Goal: Task Accomplishment & Management: Complete application form

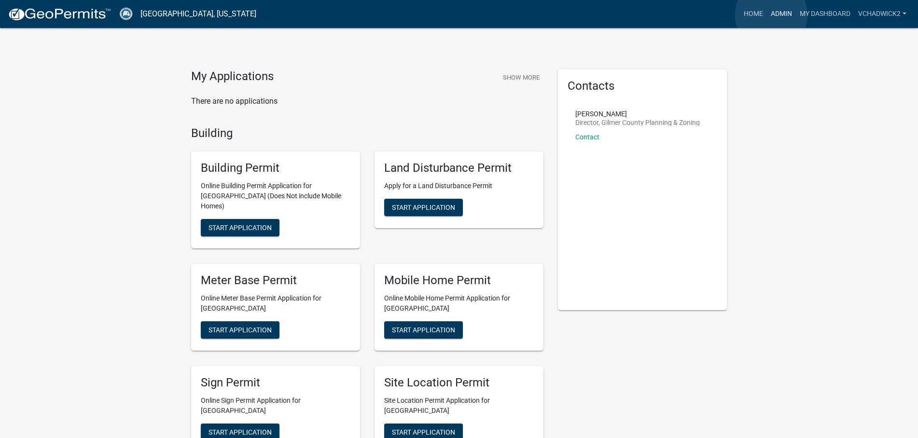
click at [771, 15] on link "Admin" at bounding box center [781, 14] width 29 height 18
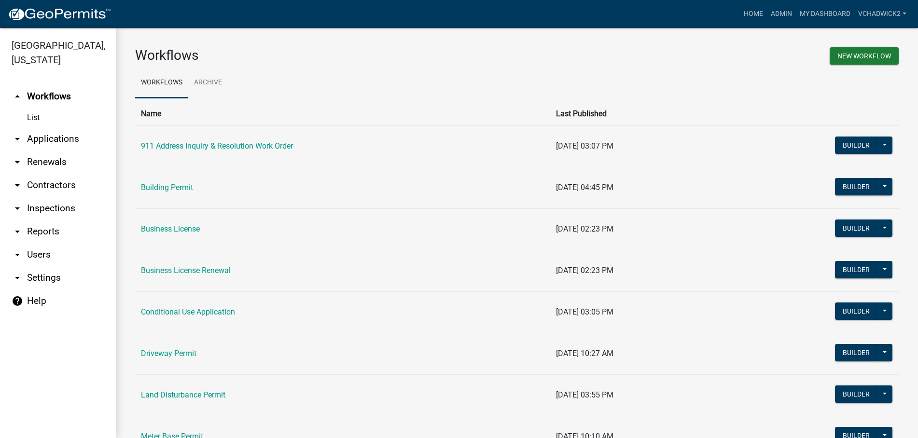
click at [51, 138] on link "arrow_drop_down Applications" at bounding box center [58, 138] width 116 height 23
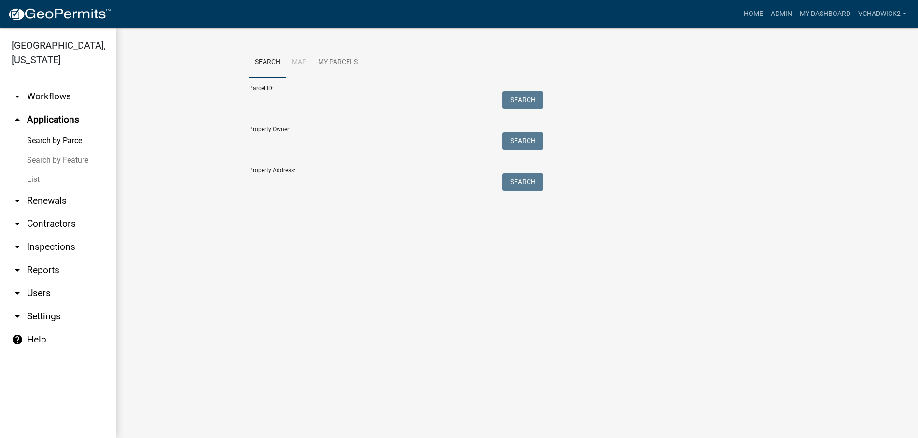
drag, startPoint x: 37, startPoint y: 177, endPoint x: 134, endPoint y: 172, distance: 97.2
click at [39, 177] on link "List" at bounding box center [58, 179] width 116 height 19
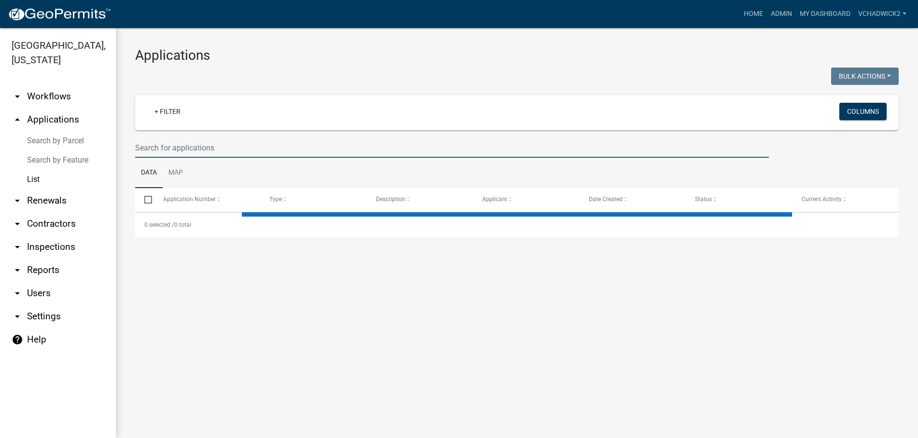
click at [248, 143] on input "text" at bounding box center [452, 148] width 634 height 20
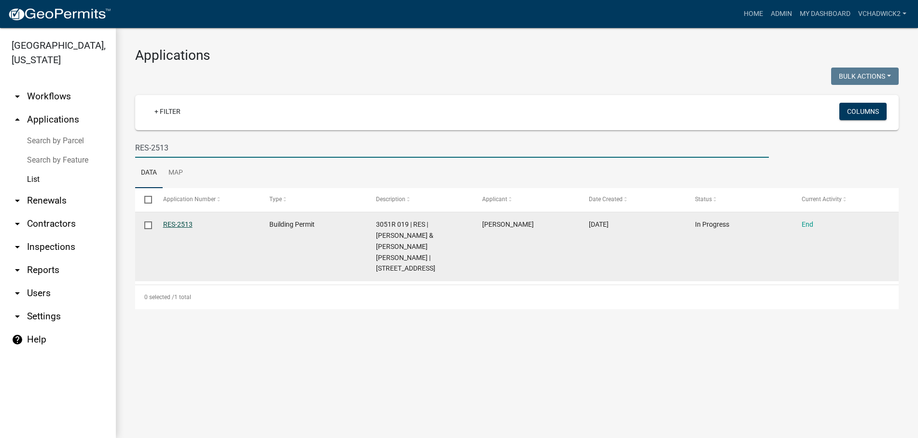
type input "RES-2513"
click at [174, 226] on link "RES-2513" at bounding box center [177, 225] width 29 height 8
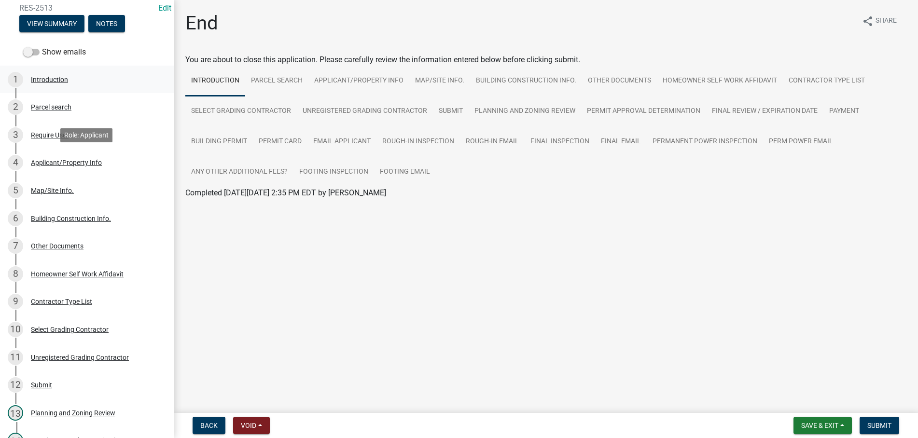
scroll to position [197, 0]
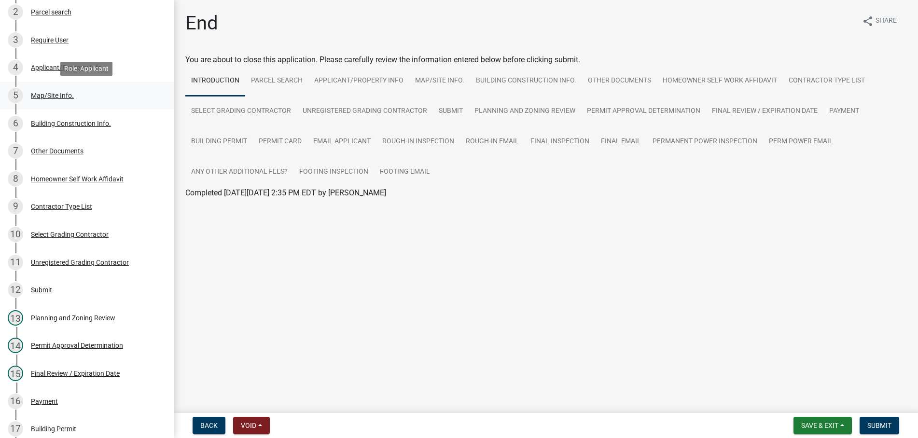
click at [53, 96] on div "Map/Site Info." at bounding box center [52, 95] width 43 height 7
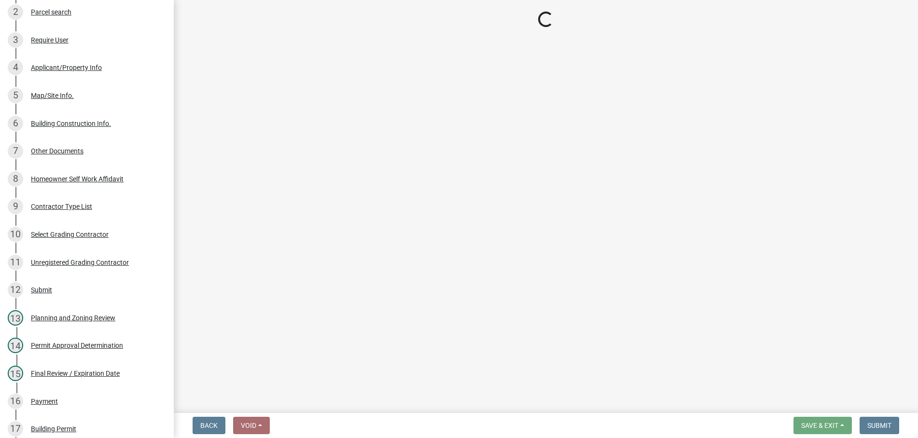
select select "62c63567-e851-4fc7-b9ef-e3759a22bff8"
select select "92a37e23-3b7d-408e-b3c7-0afbe39b0942"
select select "c53c881c-384b-498d-8db1-c5ad9b2cb057"
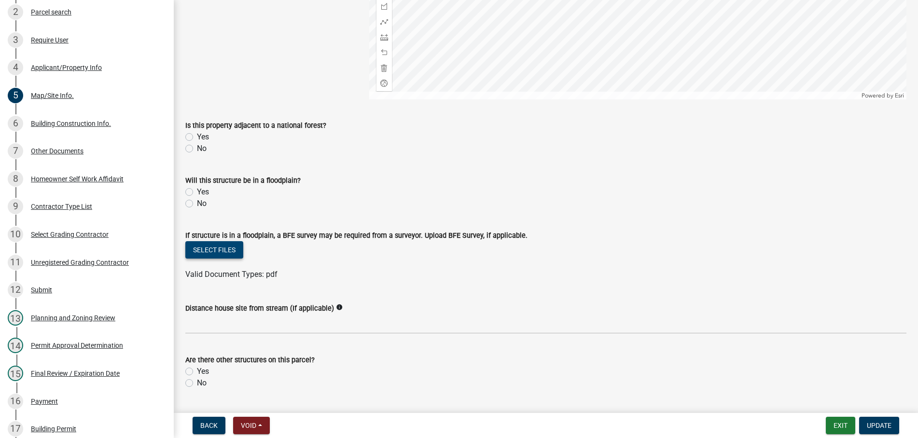
scroll to position [220, 0]
click at [57, 373] on div "Final Review / Expiration Date" at bounding box center [75, 373] width 89 height 7
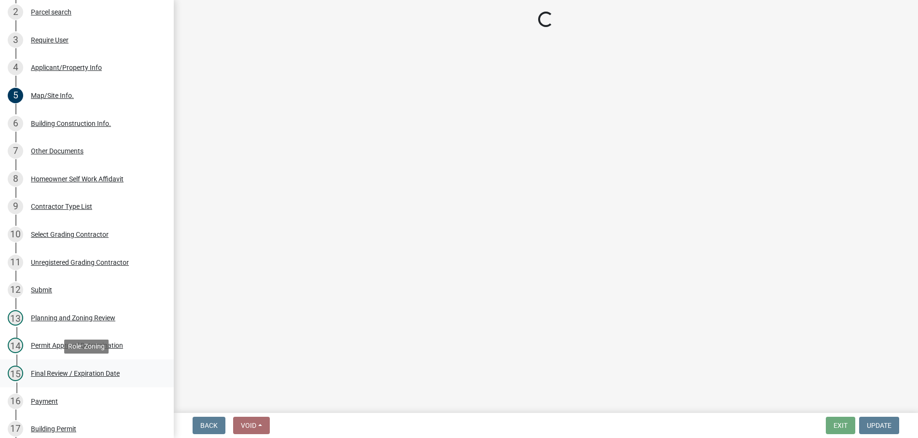
scroll to position [0, 0]
select select "f66b4cef-93c9-440c-84d8-a2c8d35cb7c1"
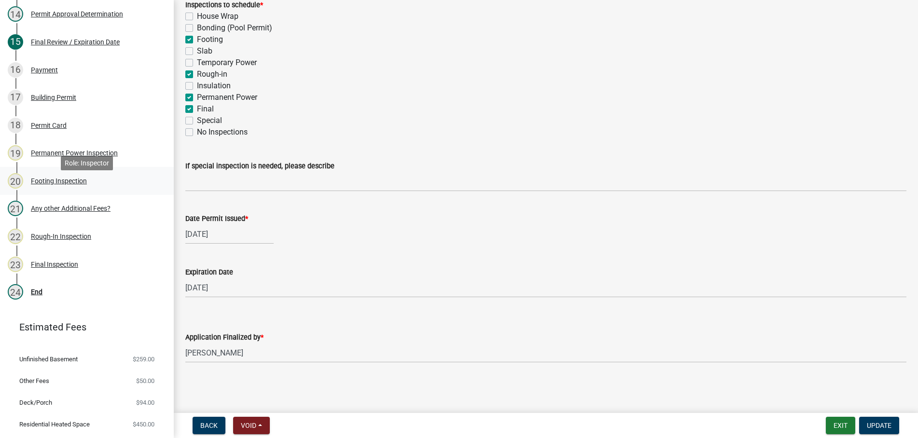
scroll to position [542, 0]
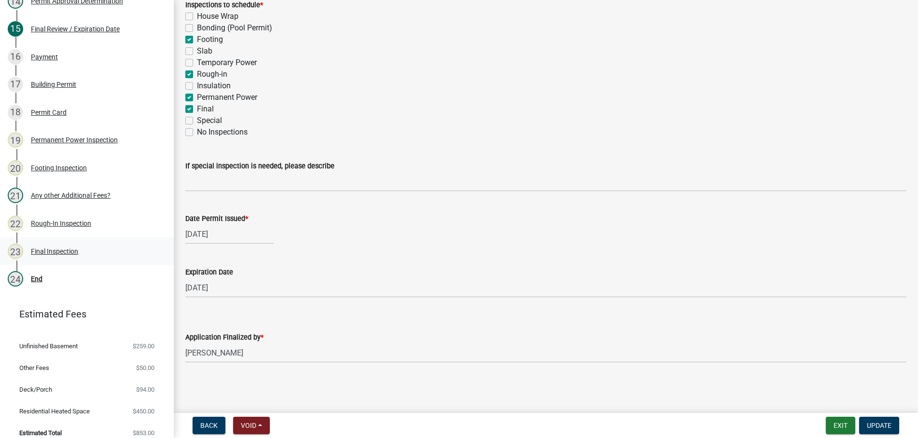
click at [47, 244] on div "23 Final Inspection" at bounding box center [83, 251] width 151 height 15
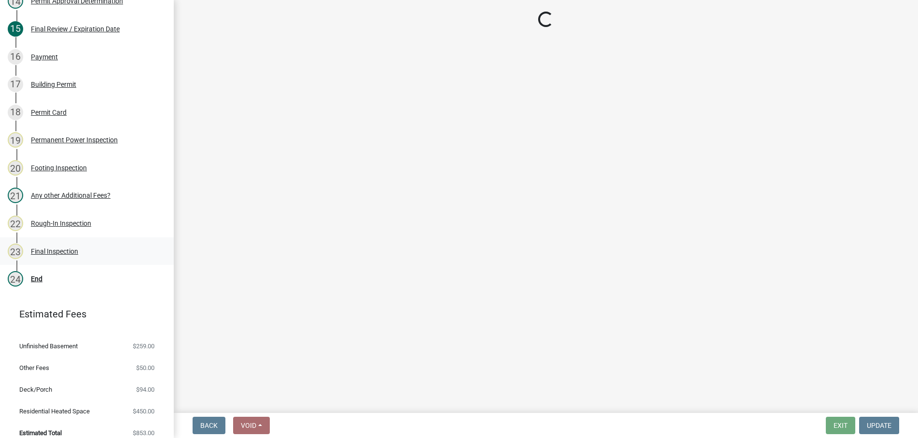
select select "895eead6-d784-4fdc-a4a3-66a9075c153d"
select select "8dfc8809-68b2-4bc3-a0d1-6f7e000e7487"
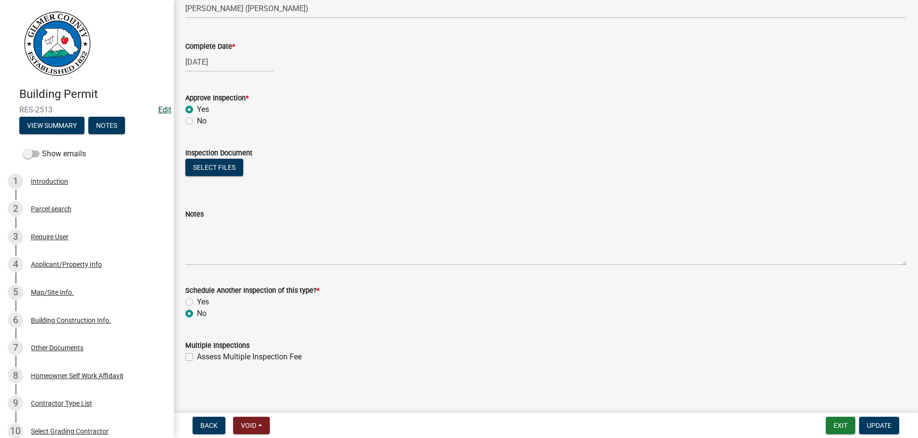
click at [164, 110] on link "Edit" at bounding box center [164, 109] width 13 height 9
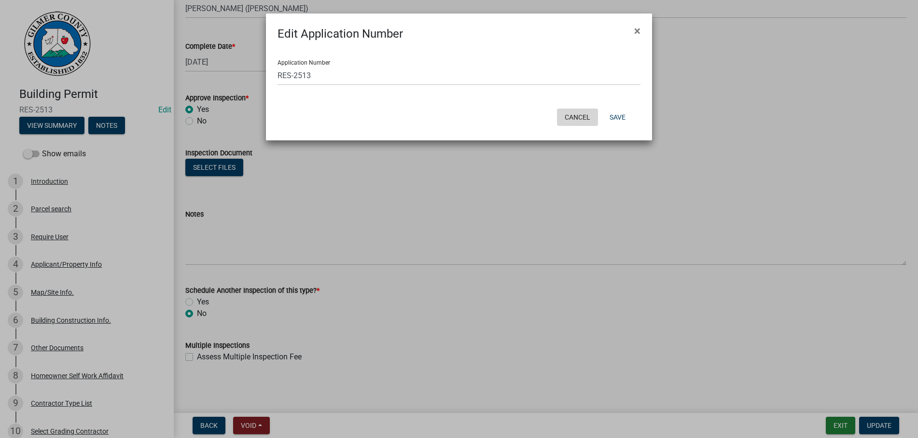
click at [573, 118] on button "Cancel" at bounding box center [577, 117] width 41 height 17
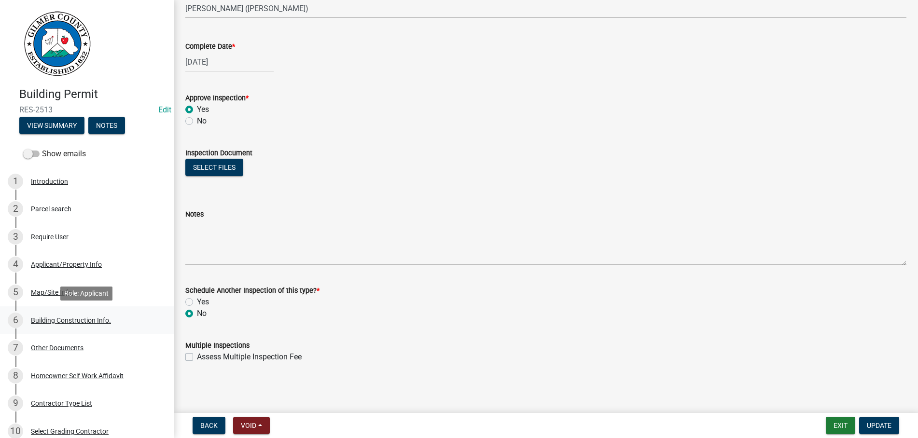
click at [83, 318] on div "Building Construction Info." at bounding box center [71, 320] width 80 height 7
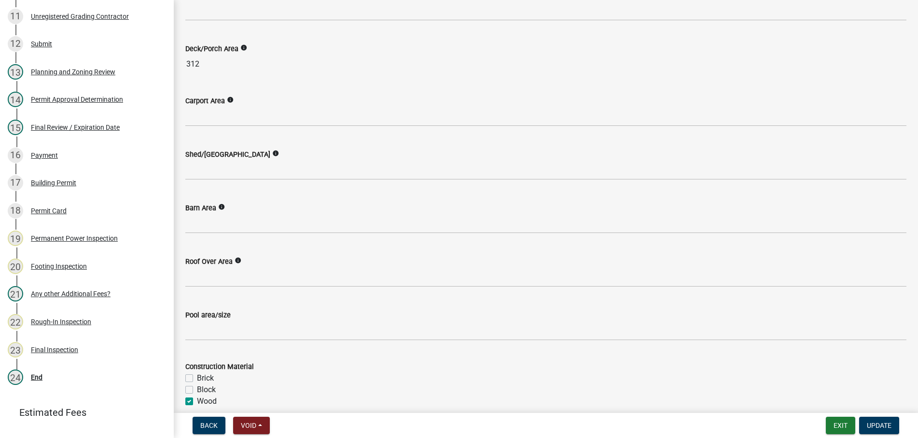
scroll to position [795, 0]
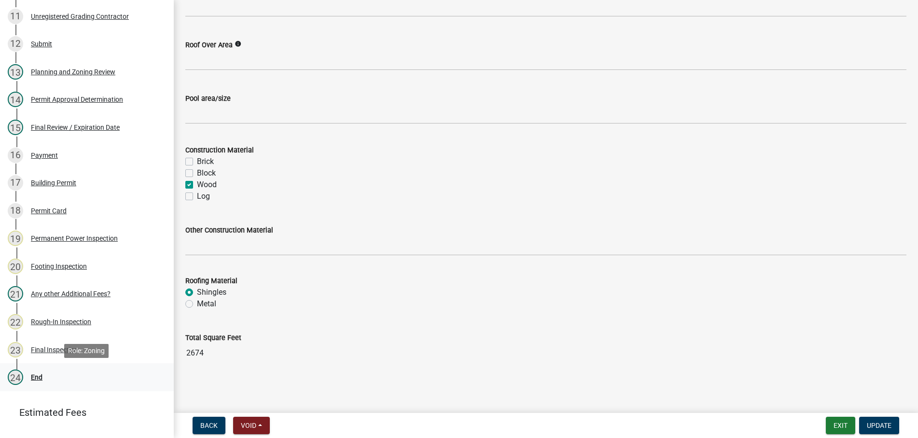
click at [40, 378] on div "End" at bounding box center [37, 377] width 12 height 7
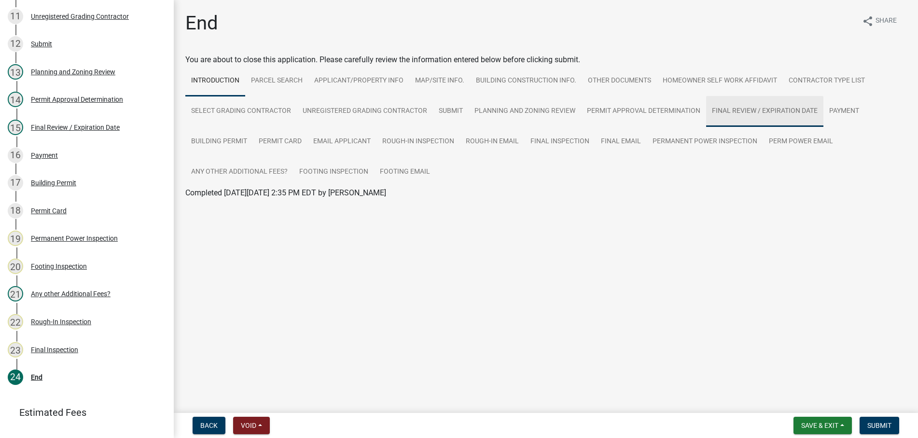
click at [733, 107] on link "Final Review / Expiration Date" at bounding box center [764, 111] width 117 height 31
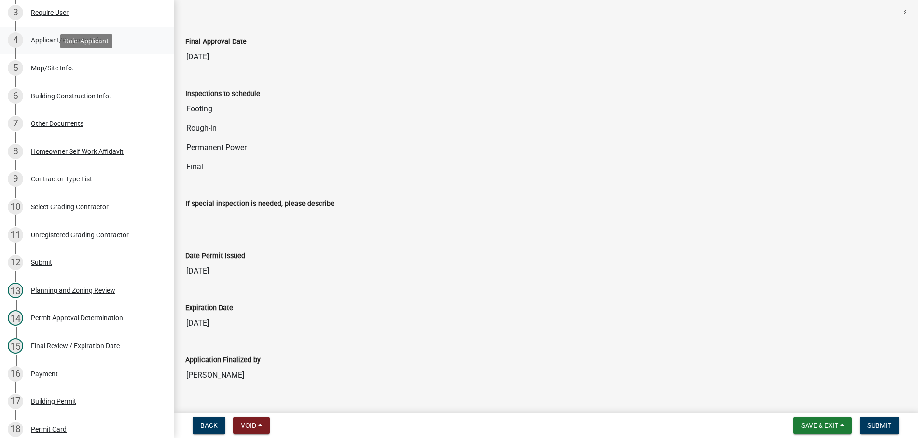
scroll to position [246, 0]
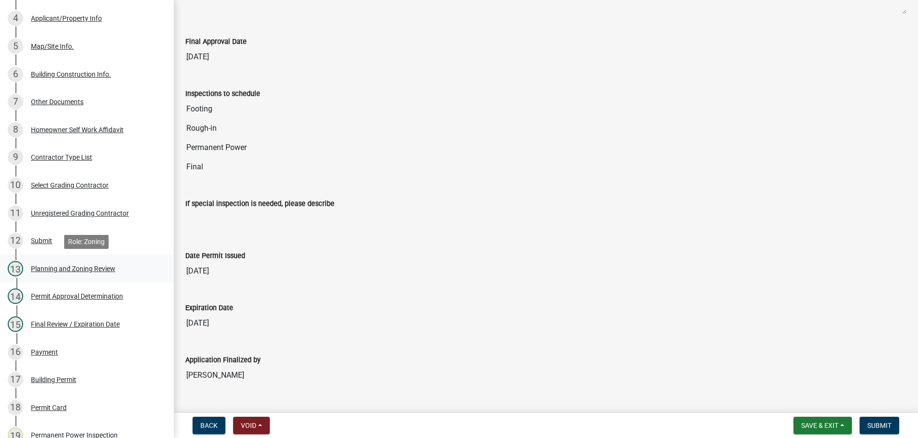
click at [59, 267] on div "Planning and Zoning Review" at bounding box center [73, 269] width 84 height 7
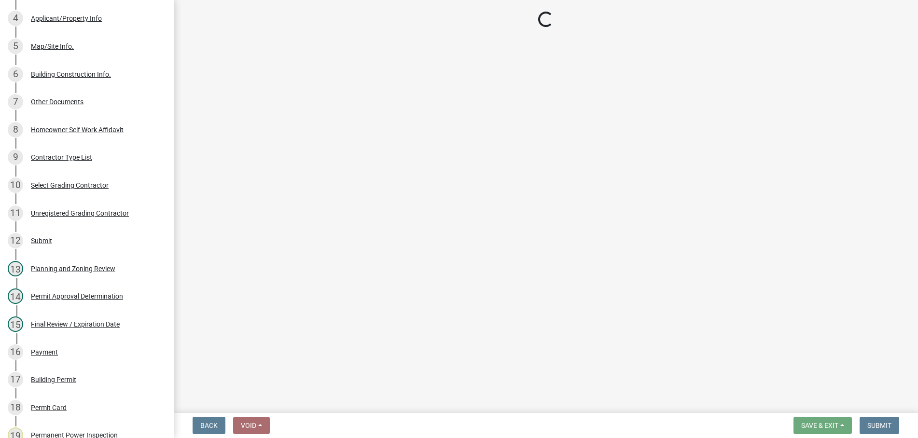
select select "b5c39336-92b9-49ce-a0a5-4e9e9babf743"
select select "f66b4cef-93c9-440c-84d8-a2c8d35cb7c1"
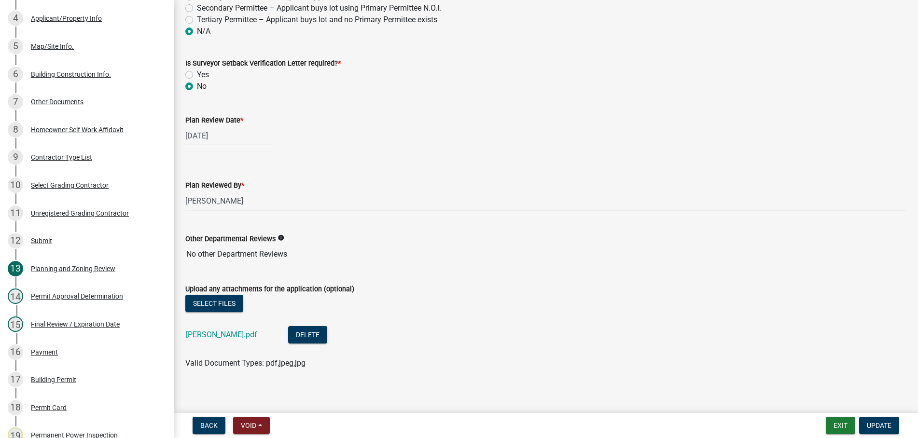
scroll to position [2116, 0]
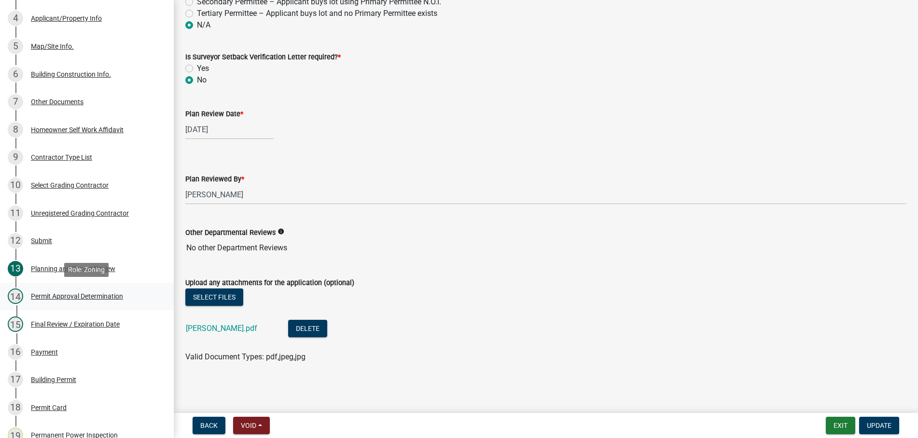
click at [67, 294] on div "Permit Approval Determination" at bounding box center [77, 296] width 92 height 7
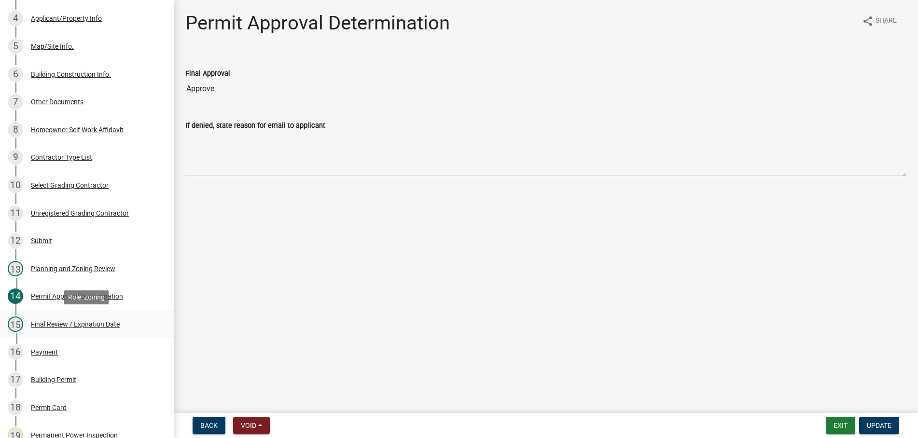
click at [68, 326] on div "Final Review / Expiration Date" at bounding box center [75, 324] width 89 height 7
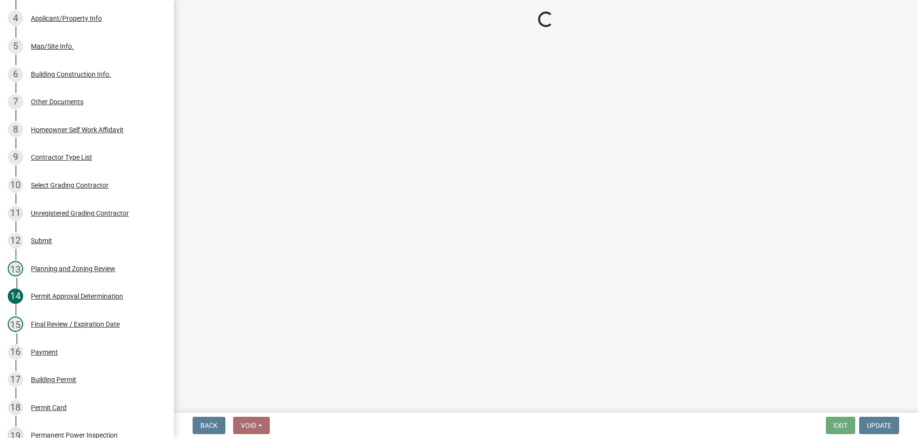
select select "f66b4cef-93c9-440c-84d8-a2c8d35cb7c1"
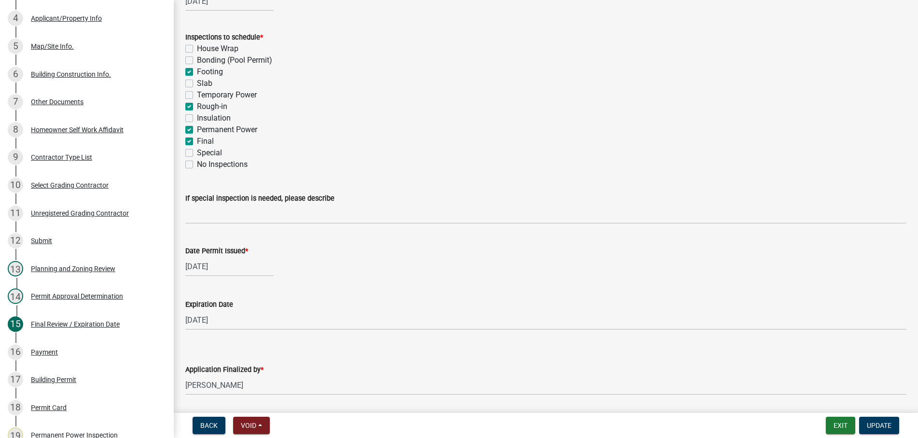
scroll to position [198, 0]
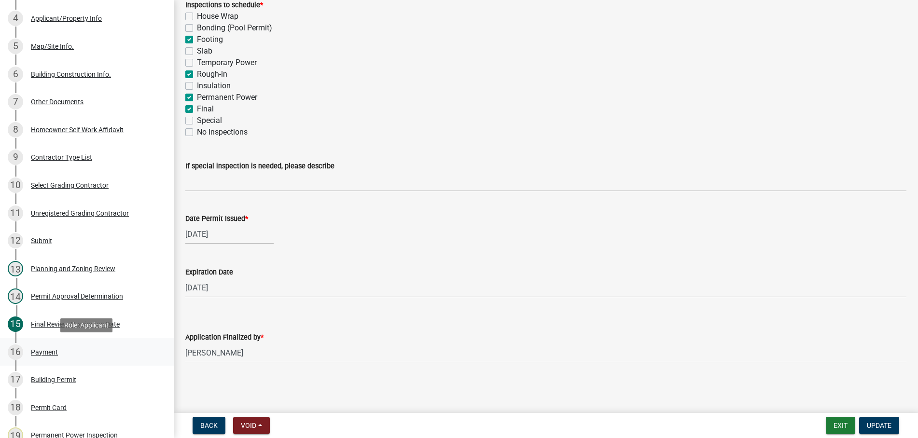
click at [56, 346] on div "16 Payment" at bounding box center [83, 352] width 151 height 15
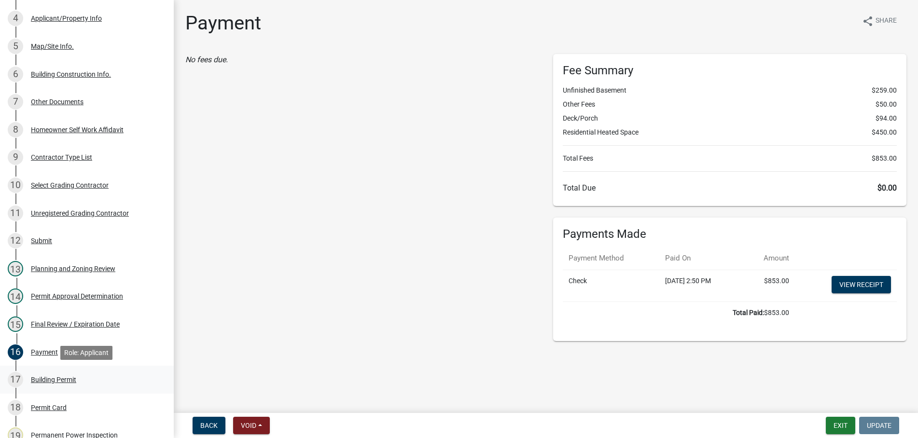
click at [45, 380] on div "Building Permit" at bounding box center [53, 380] width 45 height 7
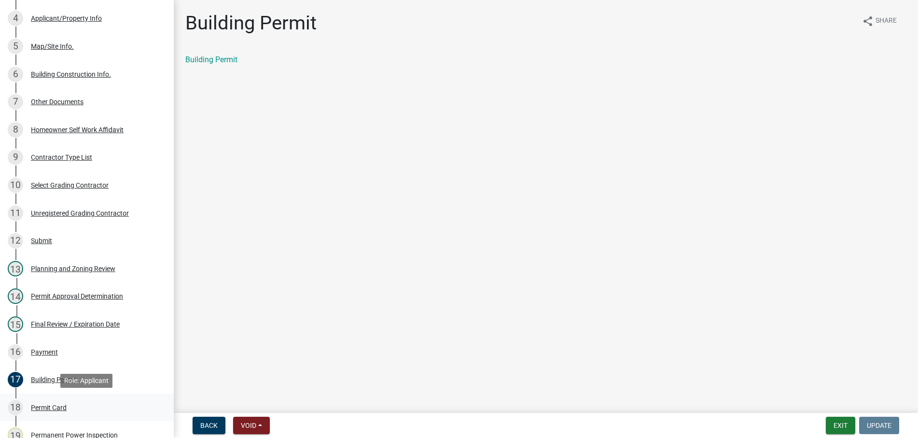
click at [51, 407] on div "Permit Card" at bounding box center [49, 408] width 36 height 7
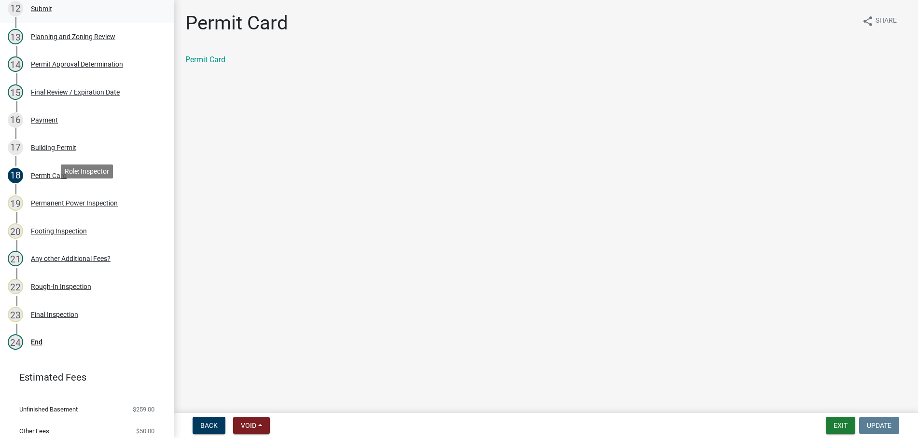
scroll to position [492, 0]
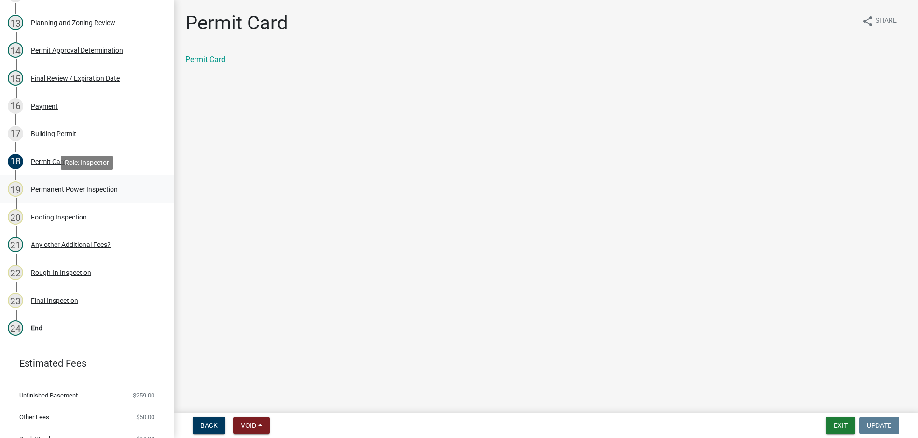
click at [49, 192] on div "Permanent Power Inspection" at bounding box center [74, 189] width 87 height 7
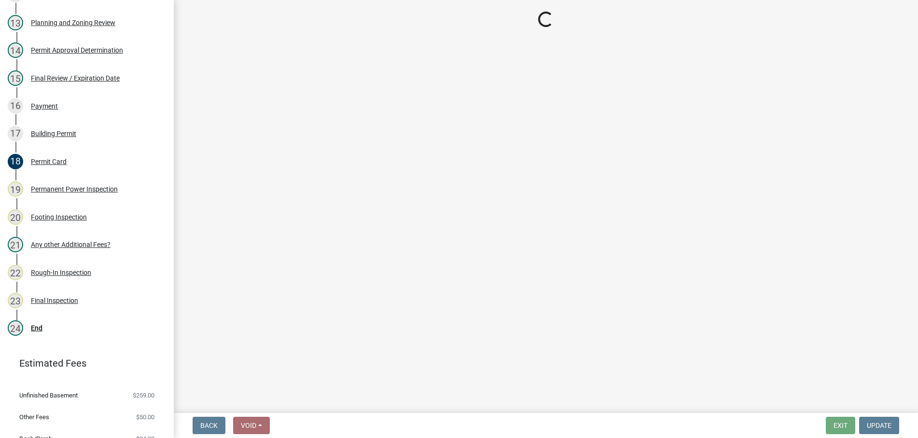
select select "5c85f858-e2c6-4c2c-a92e-43b107da9ba1"
select select "7c10ce63-ccfd-4257-ac60-a1c0b24e7b7a"
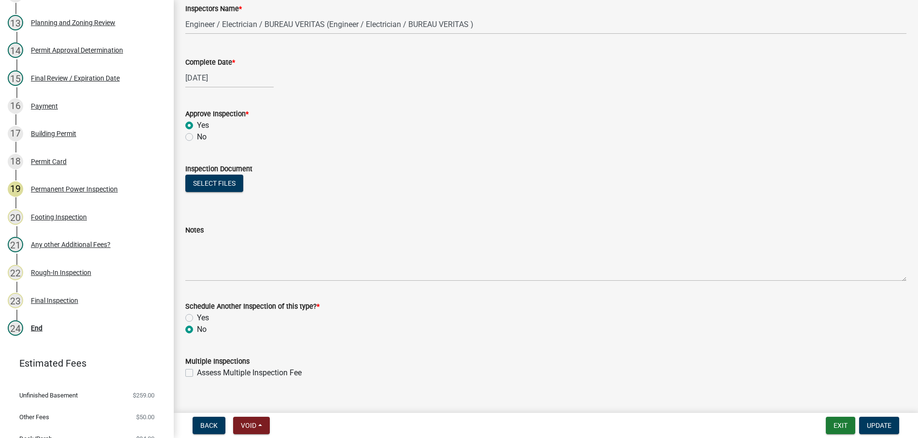
scroll to position [157, 0]
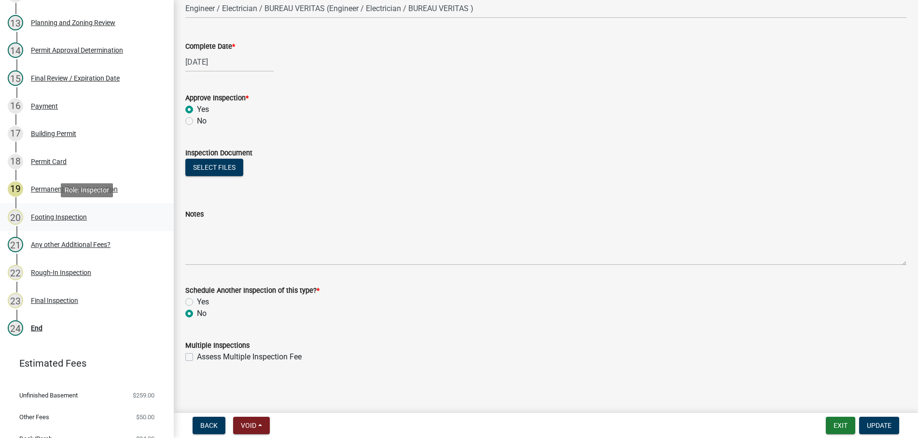
click at [49, 214] on div "Footing Inspection" at bounding box center [59, 217] width 56 height 7
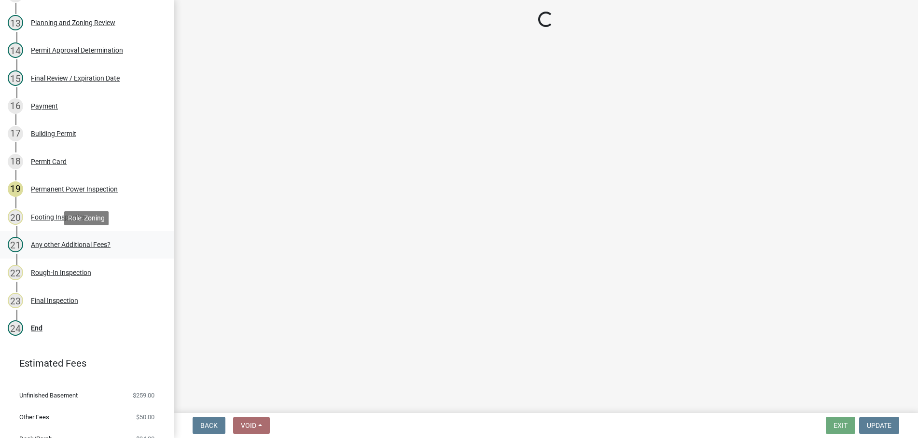
select select "8aa0fa75-bb70-4f22-832f-48224da25d1e"
select select "7c10ce63-ccfd-4257-ac60-a1c0b24e7b7a"
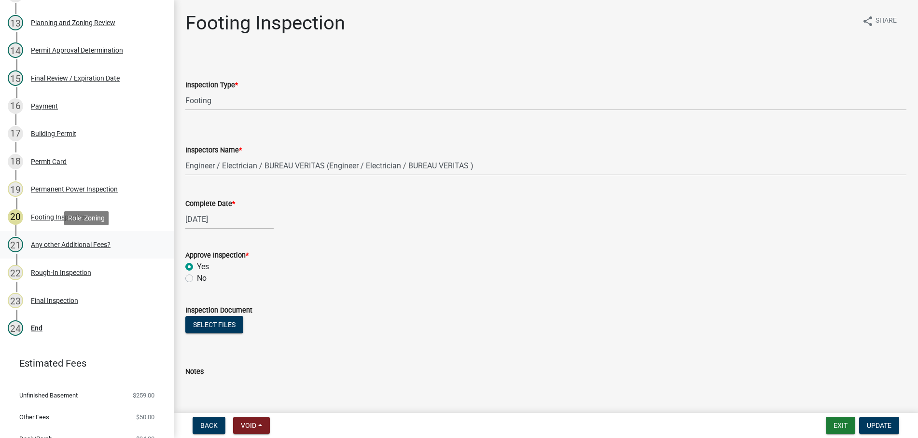
click at [62, 241] on div "21 Any other Additional Fees?" at bounding box center [83, 244] width 151 height 15
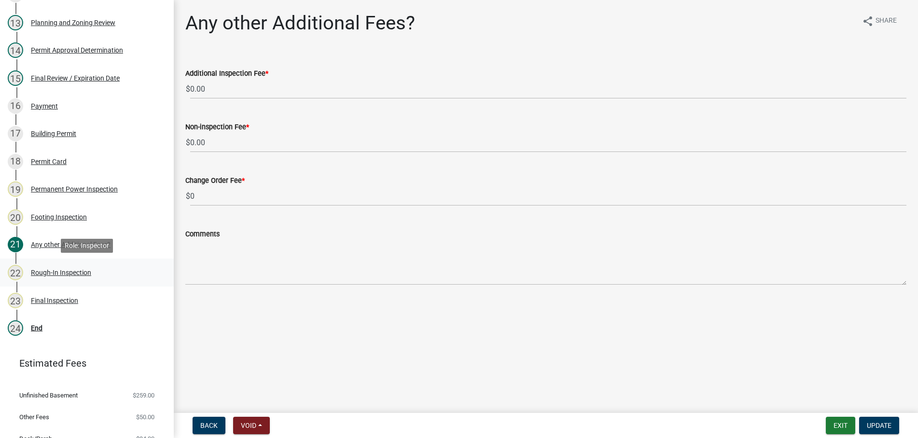
click at [61, 268] on div "22 Rough-In Inspection" at bounding box center [83, 272] width 151 height 15
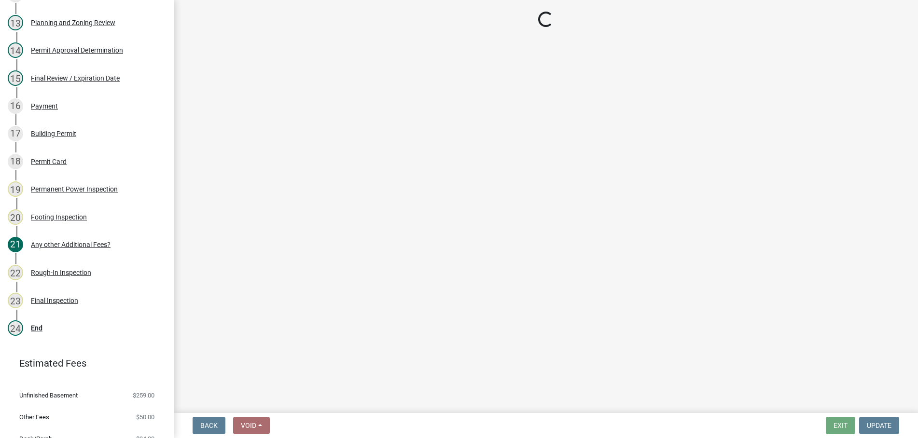
select select "c2274688-245b-4474-aeed-1009256ef604"
select select "8dfc8809-68b2-4bc3-a0d1-6f7e000e7487"
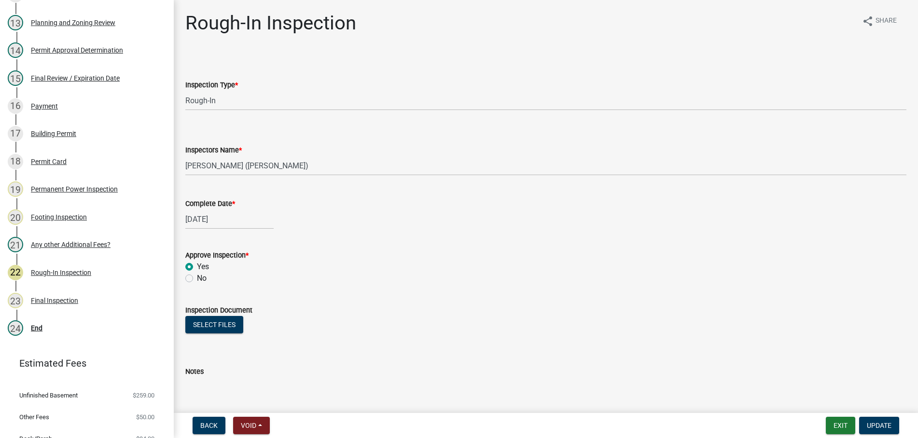
scroll to position [157, 0]
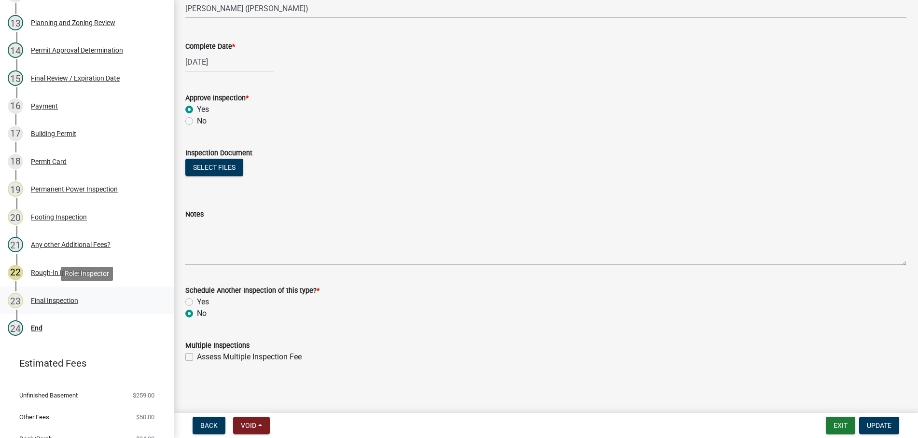
click at [58, 299] on div "Final Inspection" at bounding box center [54, 300] width 47 height 7
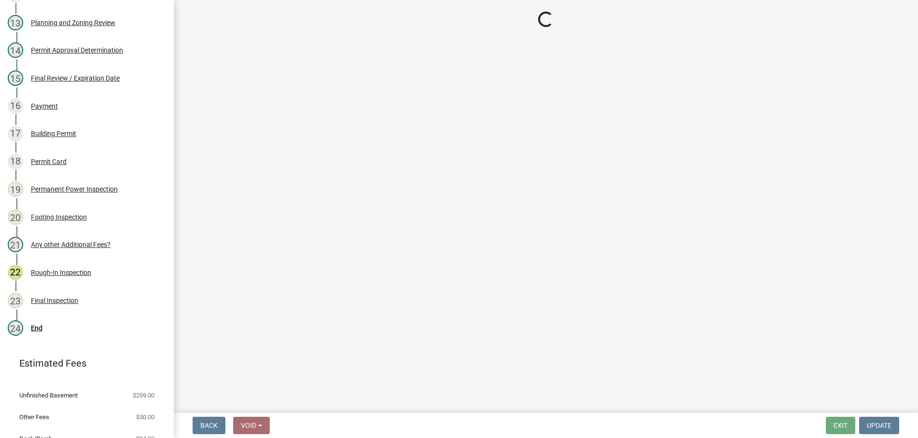
select select "895eead6-d784-4fdc-a4a3-66a9075c153d"
select select "8dfc8809-68b2-4bc3-a0d1-6f7e000e7487"
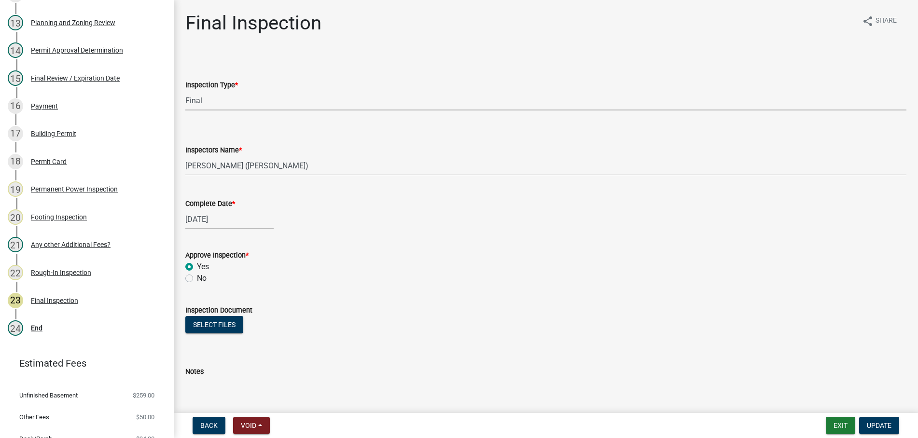
click at [185, 91] on select "Select Item... Final" at bounding box center [545, 101] width 721 height 20
click option "Final" at bounding box center [0, 0] width 0 height 0
click at [185, 156] on select "Select Item... [PERSON_NAME] ([PERSON_NAME]) [PERSON_NAME] ([PERSON_NAME]) Engi…" at bounding box center [545, 166] width 721 height 20
click option "[PERSON_NAME] ([PERSON_NAME])" at bounding box center [0, 0] width 0 height 0
click at [256, 213] on input "[DATE]" at bounding box center [229, 220] width 88 height 20
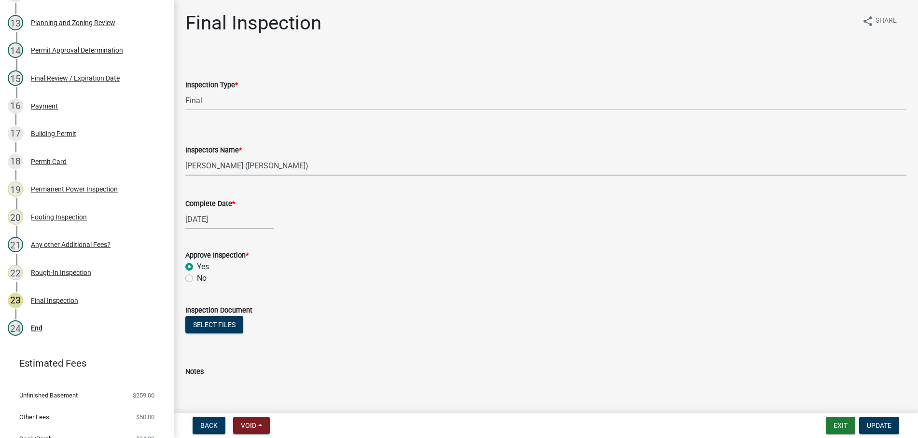
select select "9"
select select "2025"
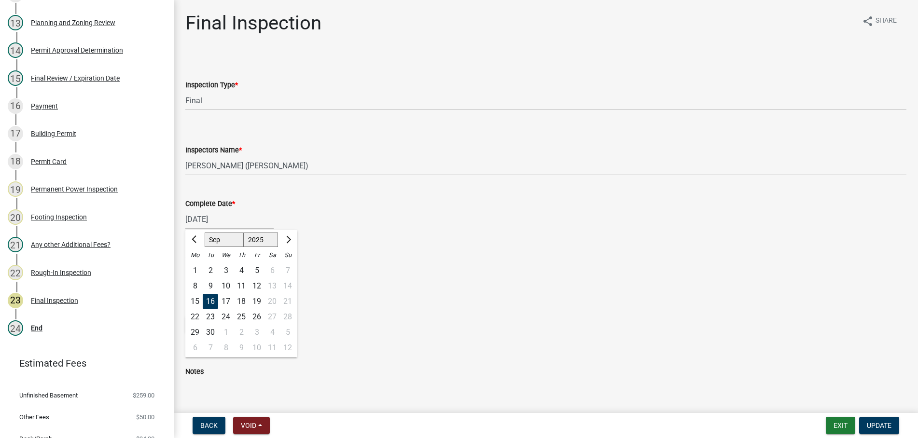
click at [210, 303] on div "16" at bounding box center [210, 301] width 15 height 15
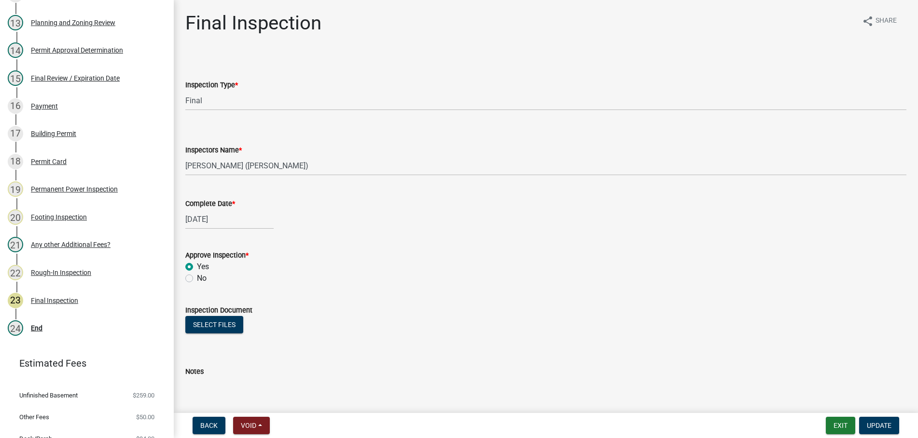
click at [197, 276] on label "No" at bounding box center [202, 279] width 10 height 12
click at [197, 276] on input "No" at bounding box center [200, 276] width 6 height 6
radio input "true"
click at [197, 269] on label "Yes" at bounding box center [203, 267] width 12 height 12
click at [197, 267] on input "Yes" at bounding box center [200, 264] width 6 height 6
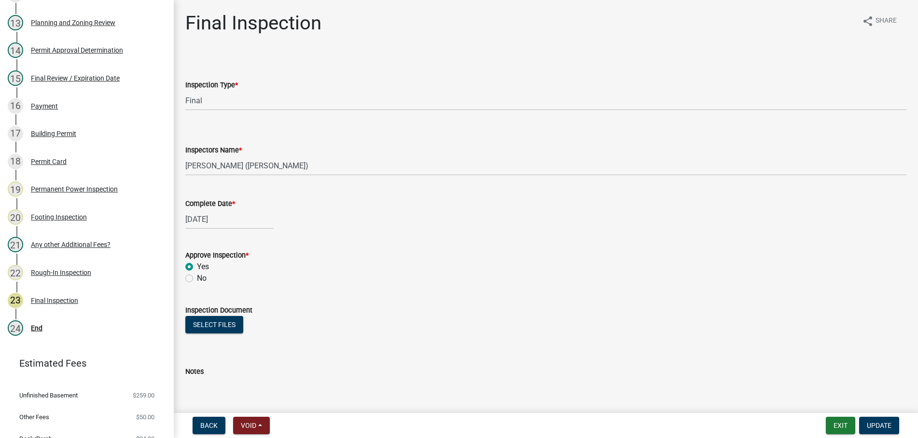
radio input "true"
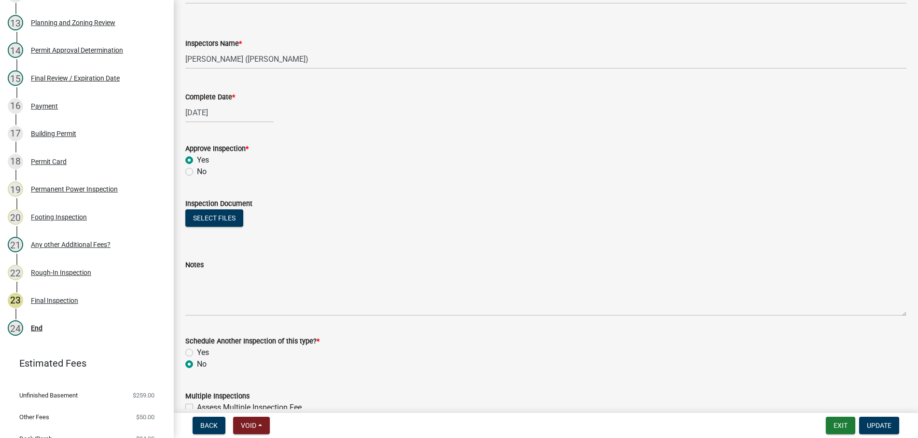
scroll to position [157, 0]
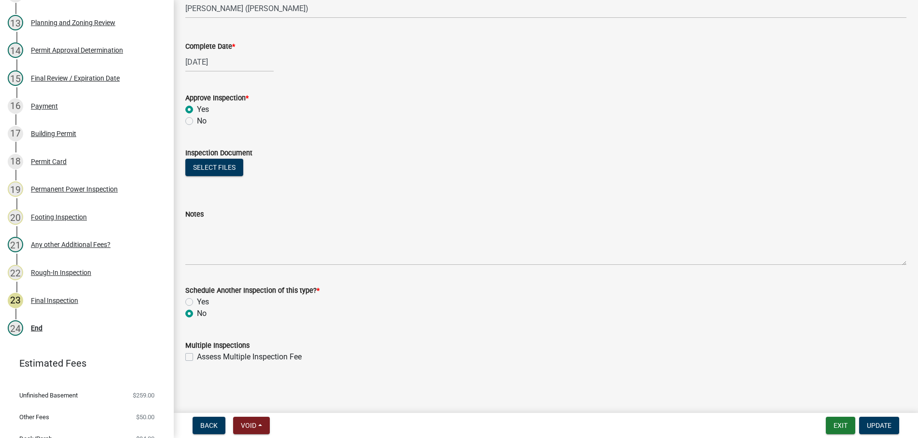
click at [197, 314] on label "No" at bounding box center [202, 314] width 10 height 12
click at [197, 314] on input "No" at bounding box center [200, 311] width 6 height 6
click at [887, 422] on span "Update" at bounding box center [879, 426] width 25 height 8
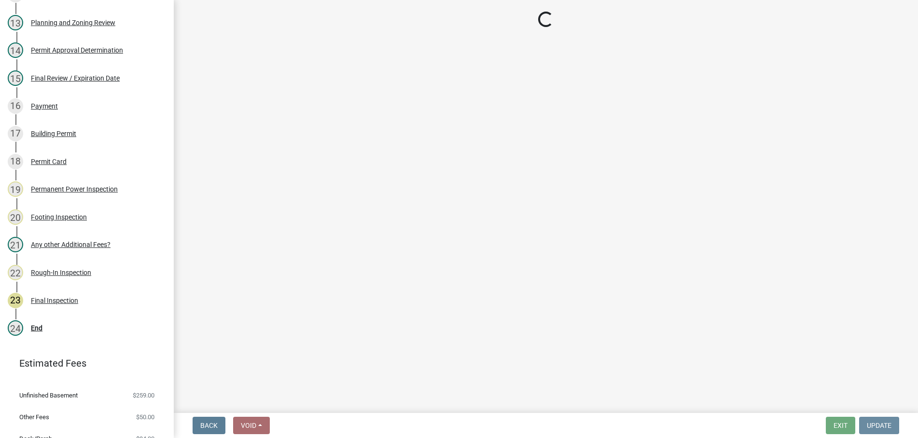
scroll to position [0, 0]
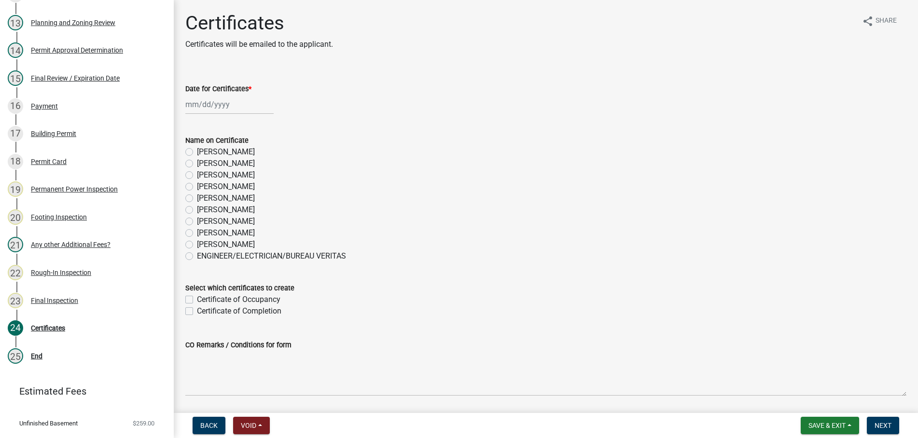
click at [240, 106] on input "Date for Certificates *" at bounding box center [229, 105] width 88 height 20
select select "10"
select select "2025"
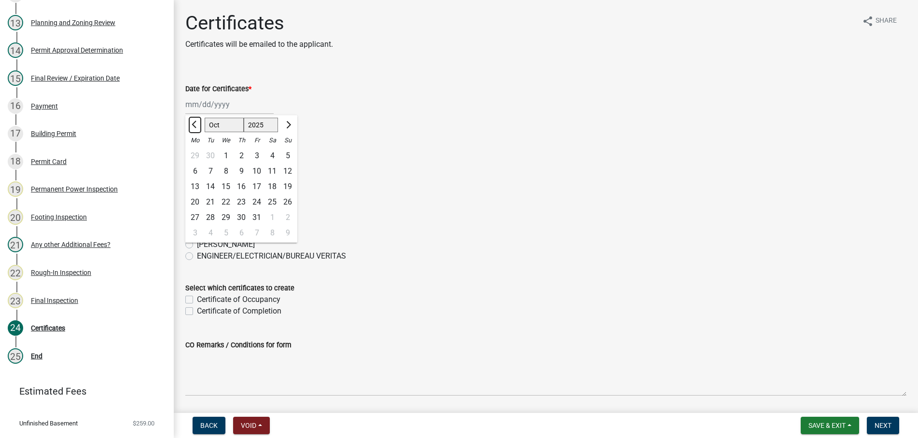
click at [195, 125] on span "Previous month" at bounding box center [195, 124] width 7 height 7
click at [290, 121] on button "Next month" at bounding box center [288, 124] width 12 height 15
select select "9"
click at [207, 184] on div "16" at bounding box center [210, 186] width 15 height 15
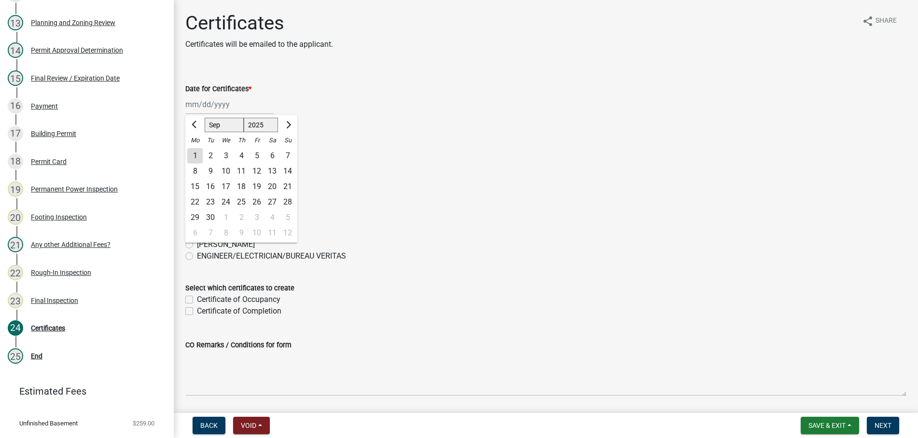
type input "[DATE]"
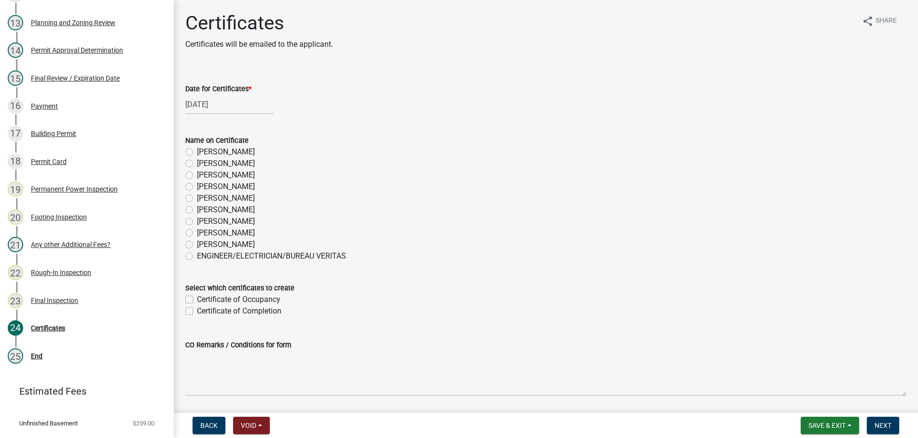
click at [197, 221] on label "[PERSON_NAME]" at bounding box center [226, 222] width 58 height 12
click at [197, 221] on input "[PERSON_NAME]" at bounding box center [200, 219] width 6 height 6
radio input "true"
click at [197, 299] on label "Certificate of Occupancy" at bounding box center [239, 300] width 84 height 12
click at [197, 299] on input "Certificate of Occupancy" at bounding box center [200, 297] width 6 height 6
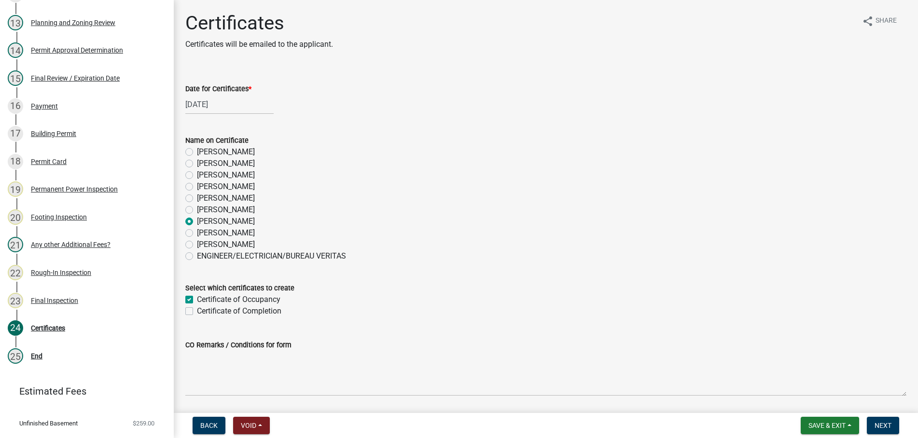
checkbox input "true"
checkbox input "false"
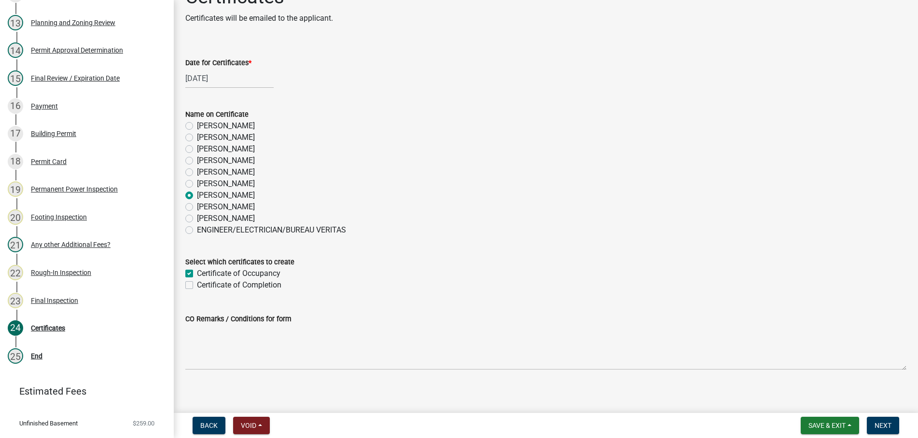
scroll to position [32, 0]
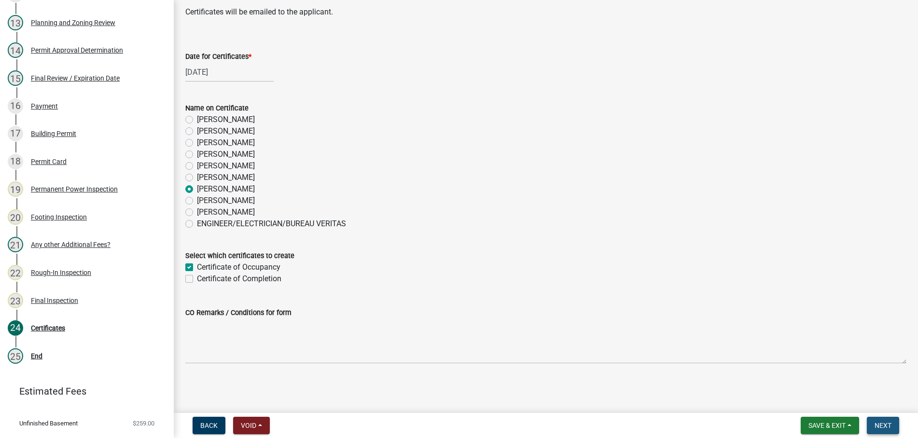
click at [883, 421] on button "Next" at bounding box center [883, 425] width 32 height 17
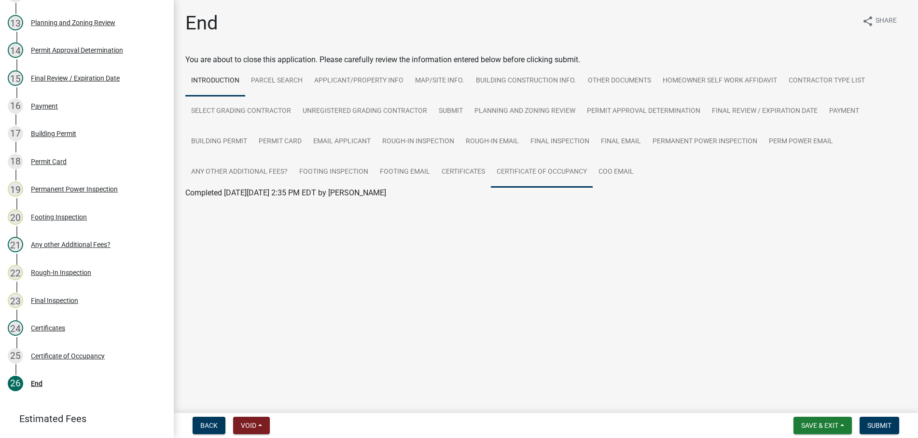
click at [551, 167] on link "Certificate of Occupancy" at bounding box center [542, 172] width 102 height 31
click at [222, 205] on link "Certificate of Occupancy" at bounding box center [227, 204] width 84 height 9
click at [536, 173] on link "Certificate of Occupancy" at bounding box center [542, 172] width 102 height 31
click at [259, 204] on link "Certificate of Occupancy" at bounding box center [227, 204] width 84 height 9
click at [888, 421] on button "Submit" at bounding box center [880, 425] width 40 height 17
